Goal: Navigation & Orientation: Find specific page/section

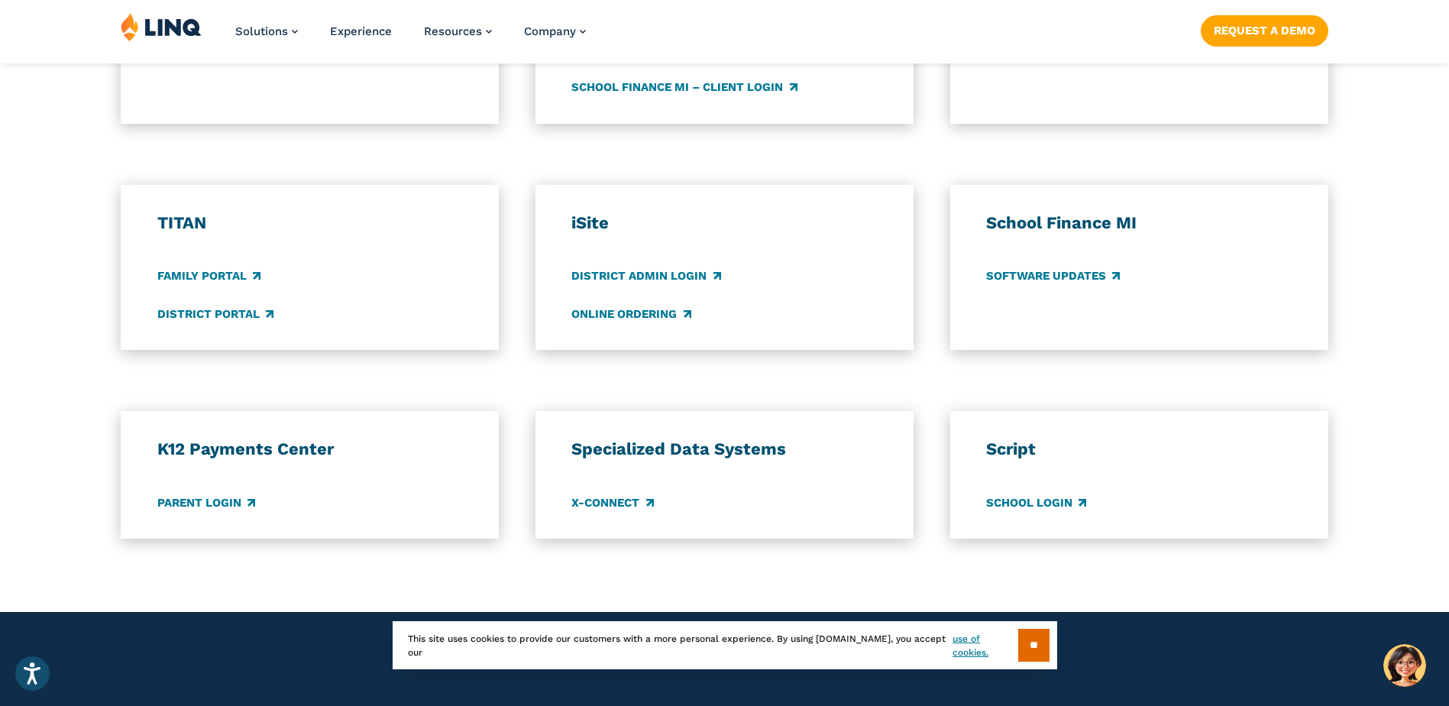
scroll to position [1069, 0]
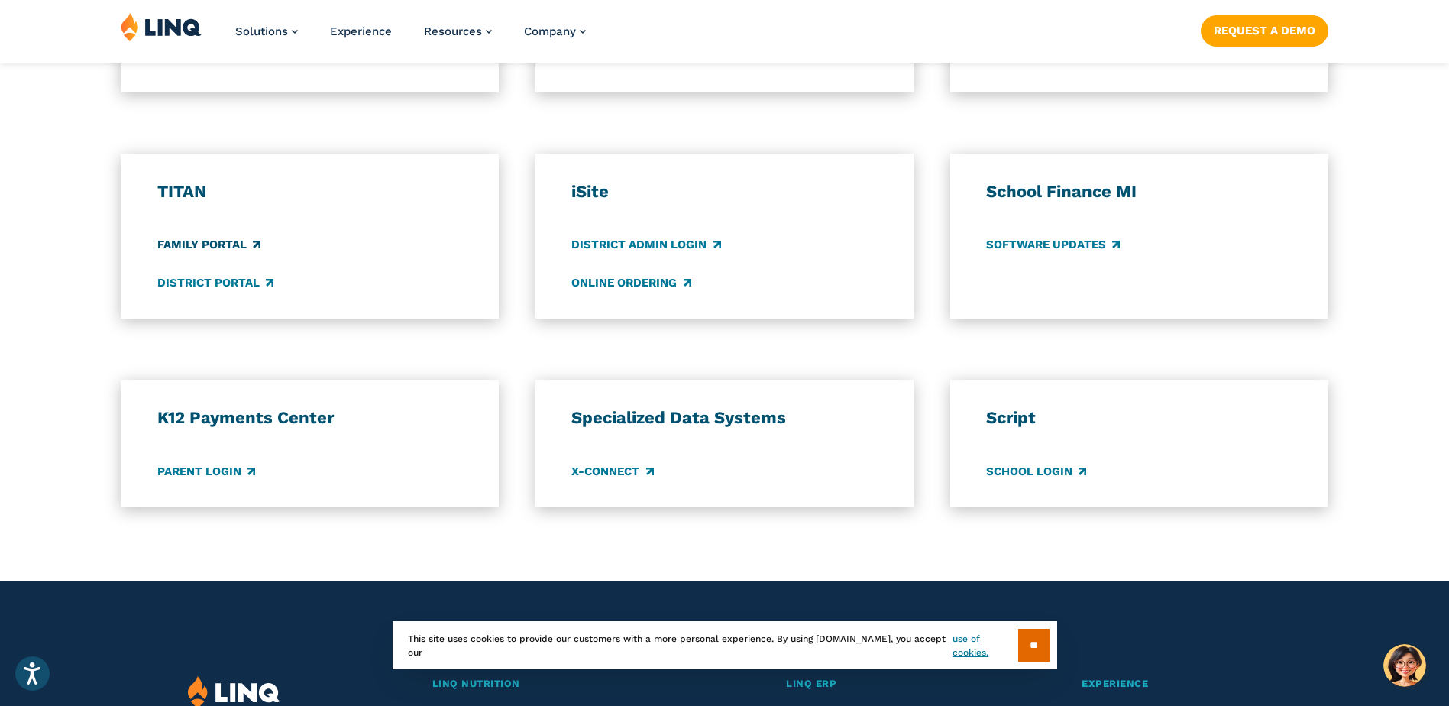
click at [234, 248] on link "Family Portal" at bounding box center [208, 245] width 103 height 17
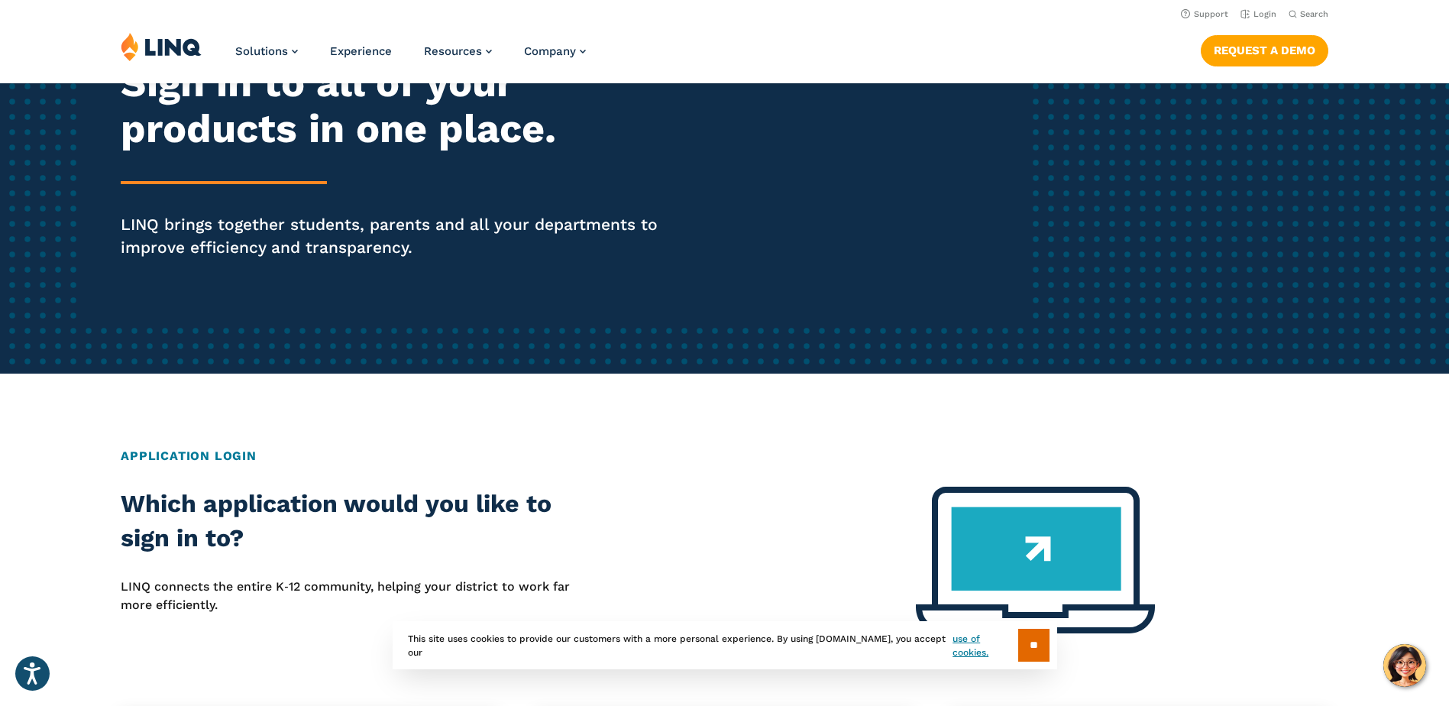
scroll to position [0, 0]
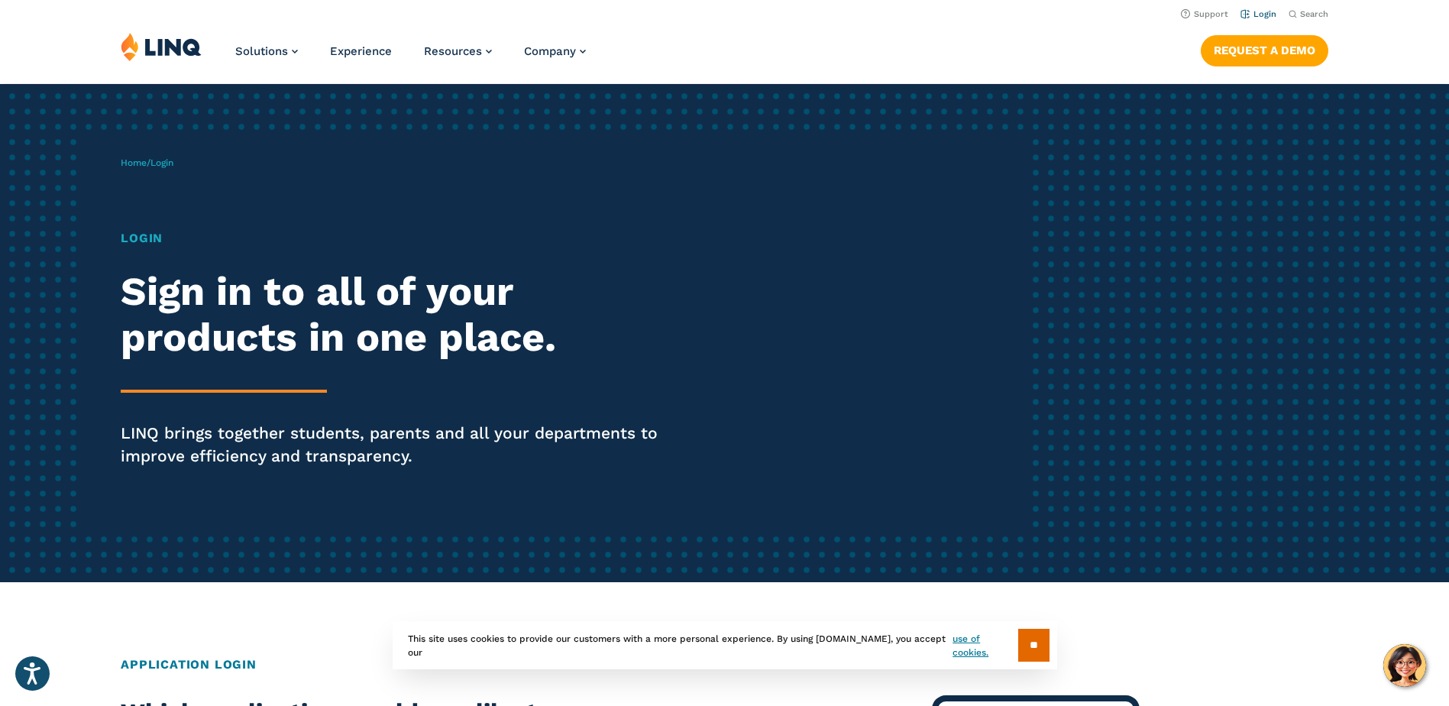
click at [1266, 12] on link "Login" at bounding box center [1258, 14] width 36 height 10
click at [185, 46] on img at bounding box center [161, 46] width 81 height 29
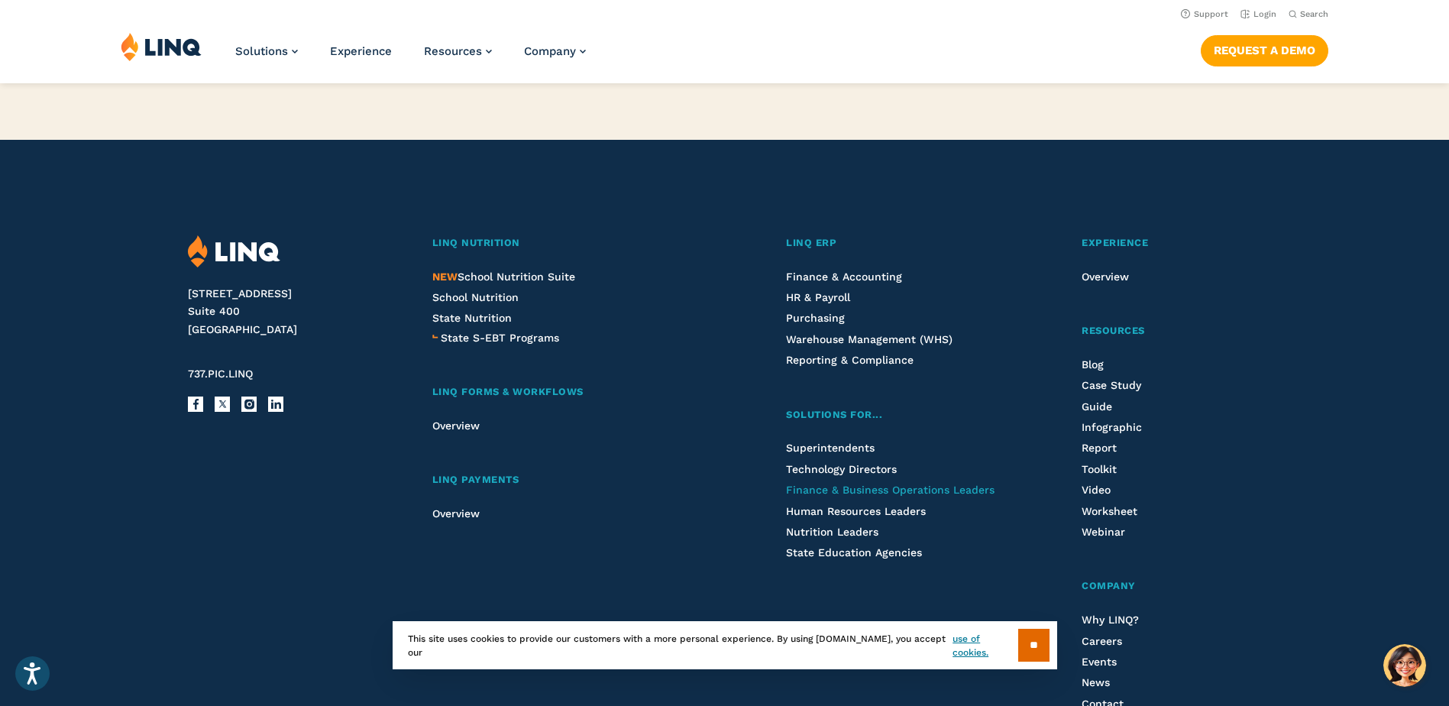
scroll to position [3856, 0]
